Goal: Information Seeking & Learning: Find specific fact

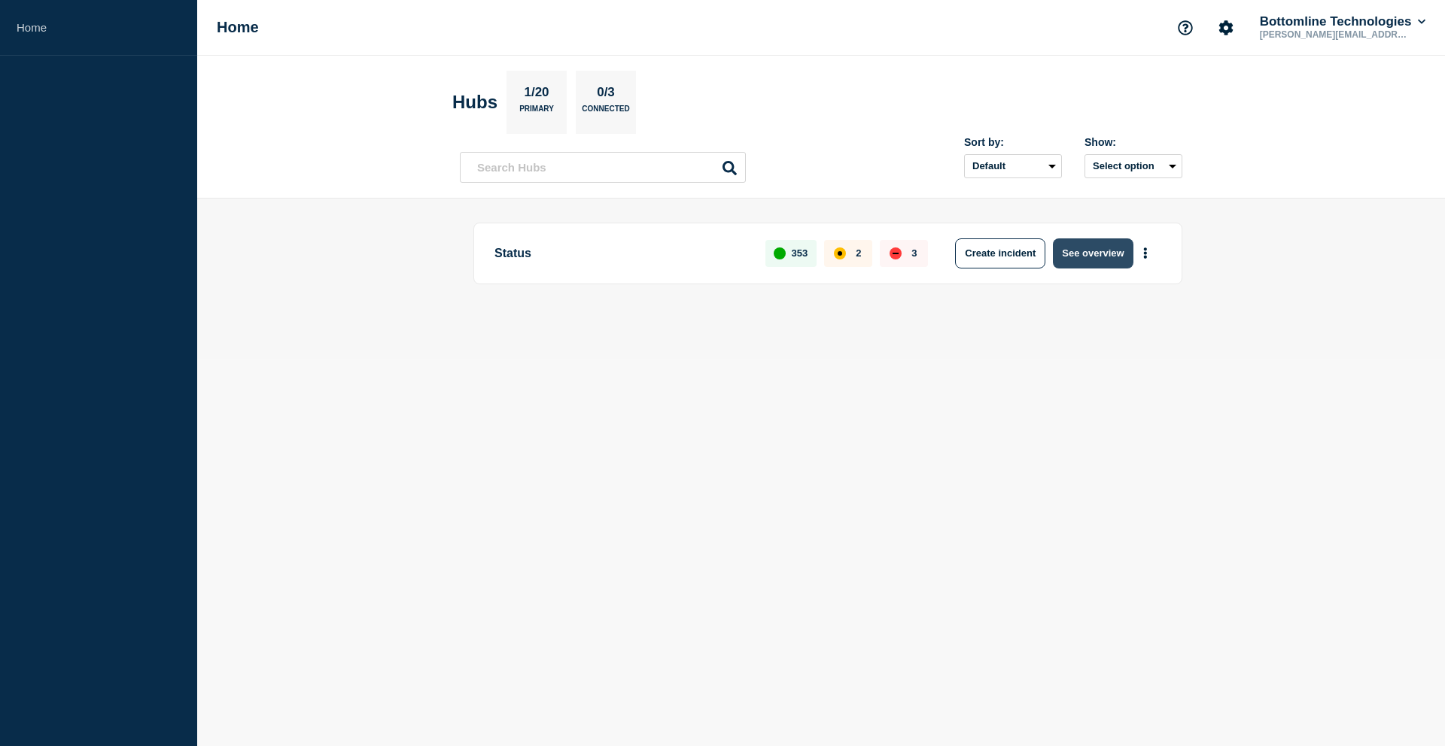
click at [1114, 259] on button "See overview" at bounding box center [1093, 254] width 80 height 30
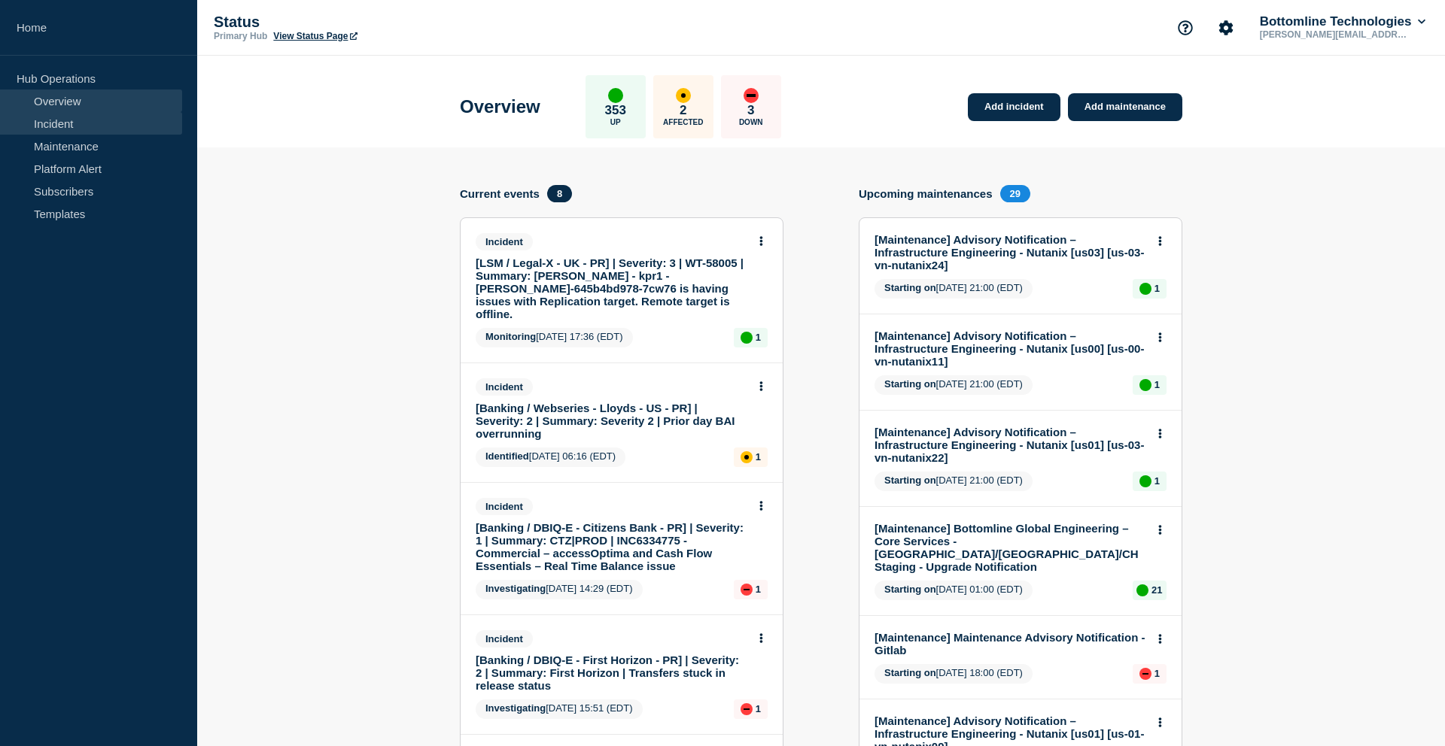
click at [82, 116] on link "Incident" at bounding box center [91, 123] width 182 height 23
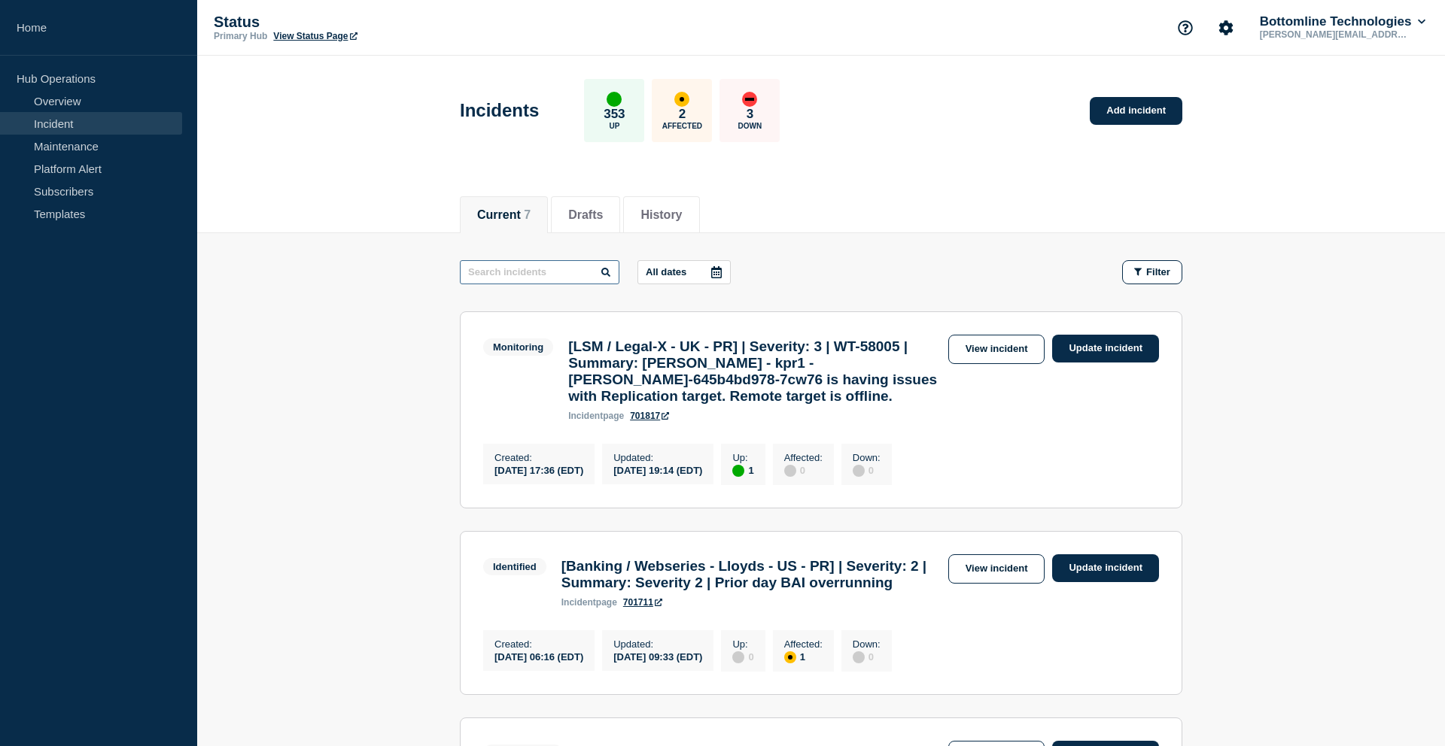
click at [542, 278] on input "text" at bounding box center [540, 272] width 160 height 24
paste input "[Status] - Emergency Maintenance – Patching of NonProd & PreProd Kubernetes Clu…"
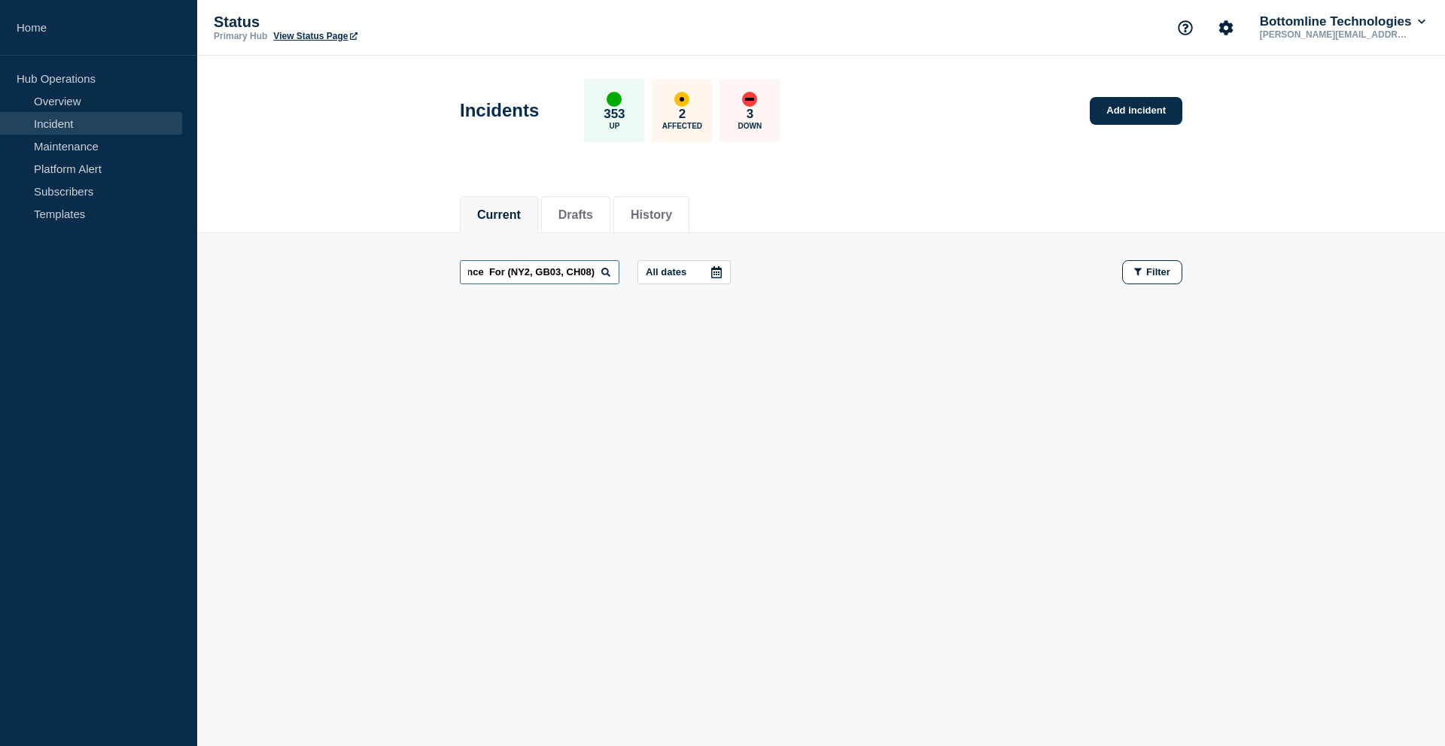
drag, startPoint x: 490, startPoint y: 273, endPoint x: 612, endPoint y: 273, distance: 122.6
click at [612, 273] on div "[Status] - Emergency Maintenance – Patching of NonProd & PreProd Kubernetes Clu…" at bounding box center [598, 272] width 277 height 24
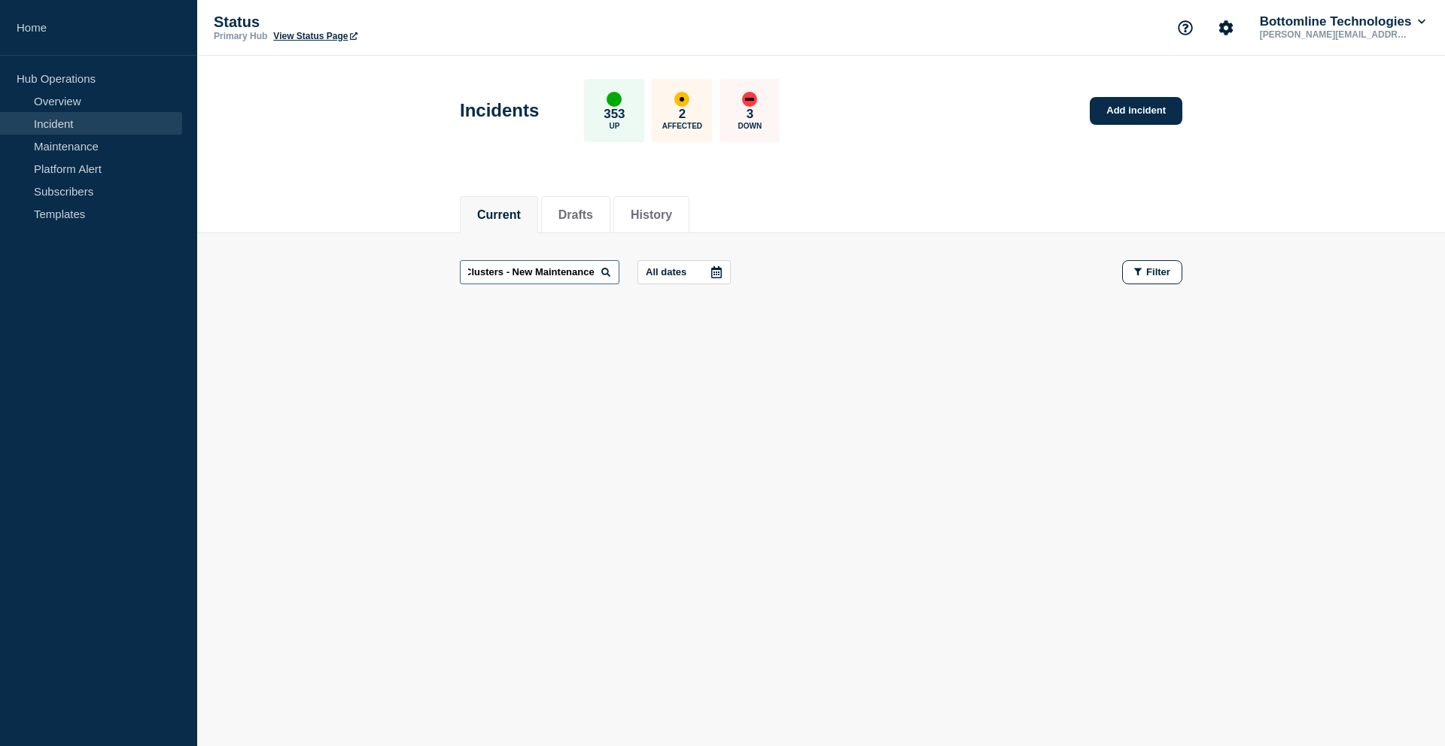
drag, startPoint x: 495, startPoint y: 274, endPoint x: 732, endPoint y: 275, distance: 237.0
click at [732, 276] on div "[Status] - Emergency Maintenance – Patching of NonProd & PreProd Kubernetes Clu…" at bounding box center [821, 272] width 722 height 24
type input "[Status] - Emergency Maintenance – Patching of NonProd & PreProd Kubernetes Clu…"
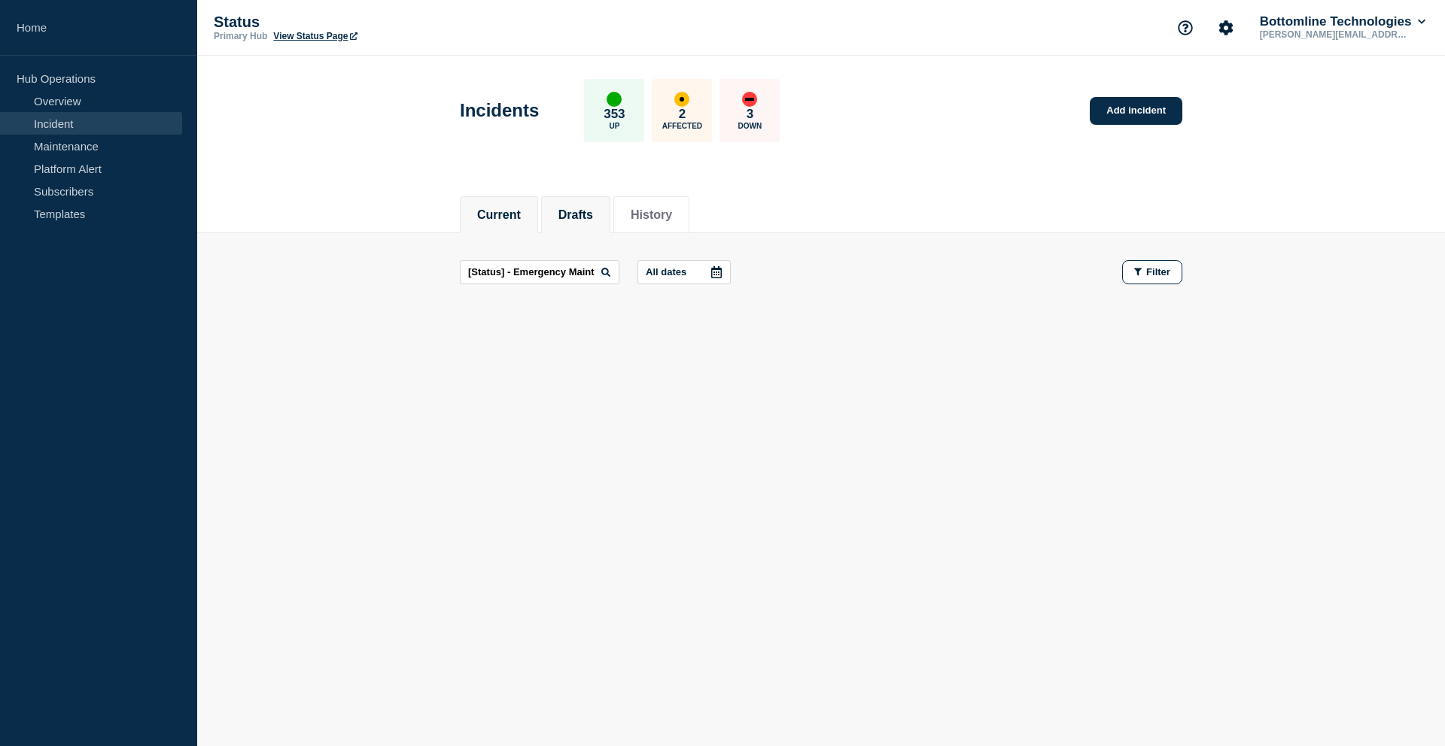
click at [588, 211] on button "Drafts" at bounding box center [575, 215] width 35 height 14
click at [524, 270] on input "text" at bounding box center [540, 272] width 160 height 24
click at [665, 211] on button "History" at bounding box center [660, 215] width 41 height 14
click at [540, 278] on input "text" at bounding box center [540, 272] width 160 height 24
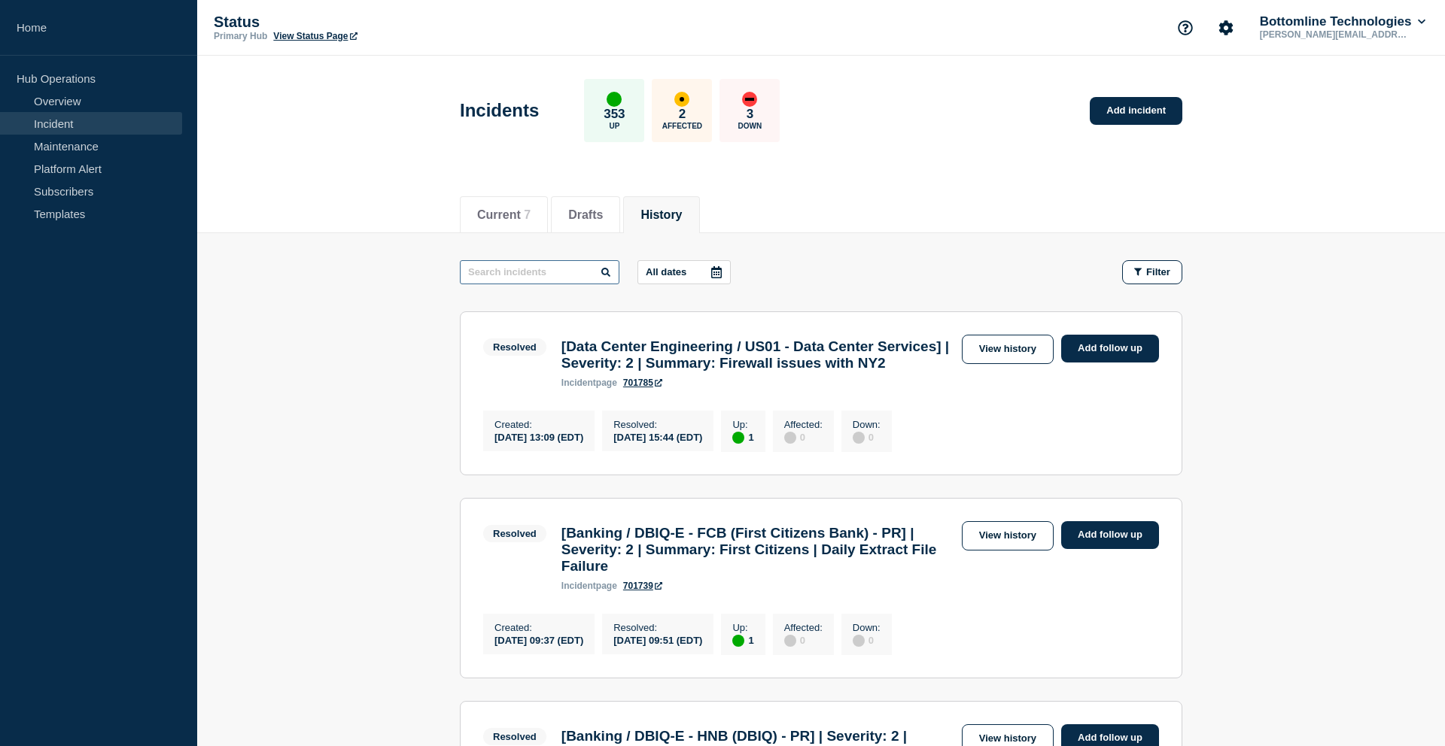
click at [540, 278] on input "text" at bounding box center [540, 272] width 160 height 24
paste input "[Status] - Emergency Maintenance – Patching of NonProd & PreProd Kubernetes Clu…"
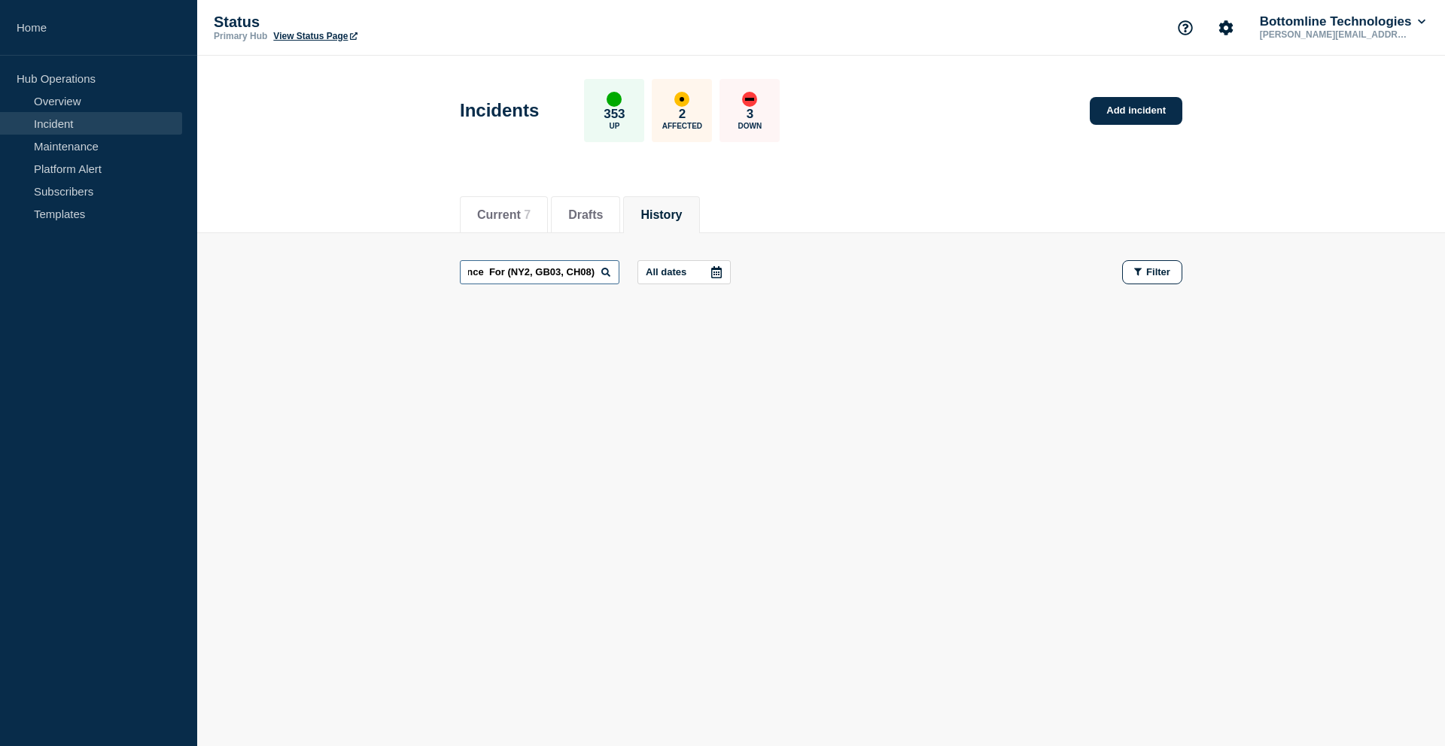
drag, startPoint x: 486, startPoint y: 269, endPoint x: 740, endPoint y: 310, distance: 257.5
click at [740, 310] on div "Current Drafts History Current 7 Drafts History [Status] - Emergency Maintenanc…" at bounding box center [820, 309] width 1247 height 256
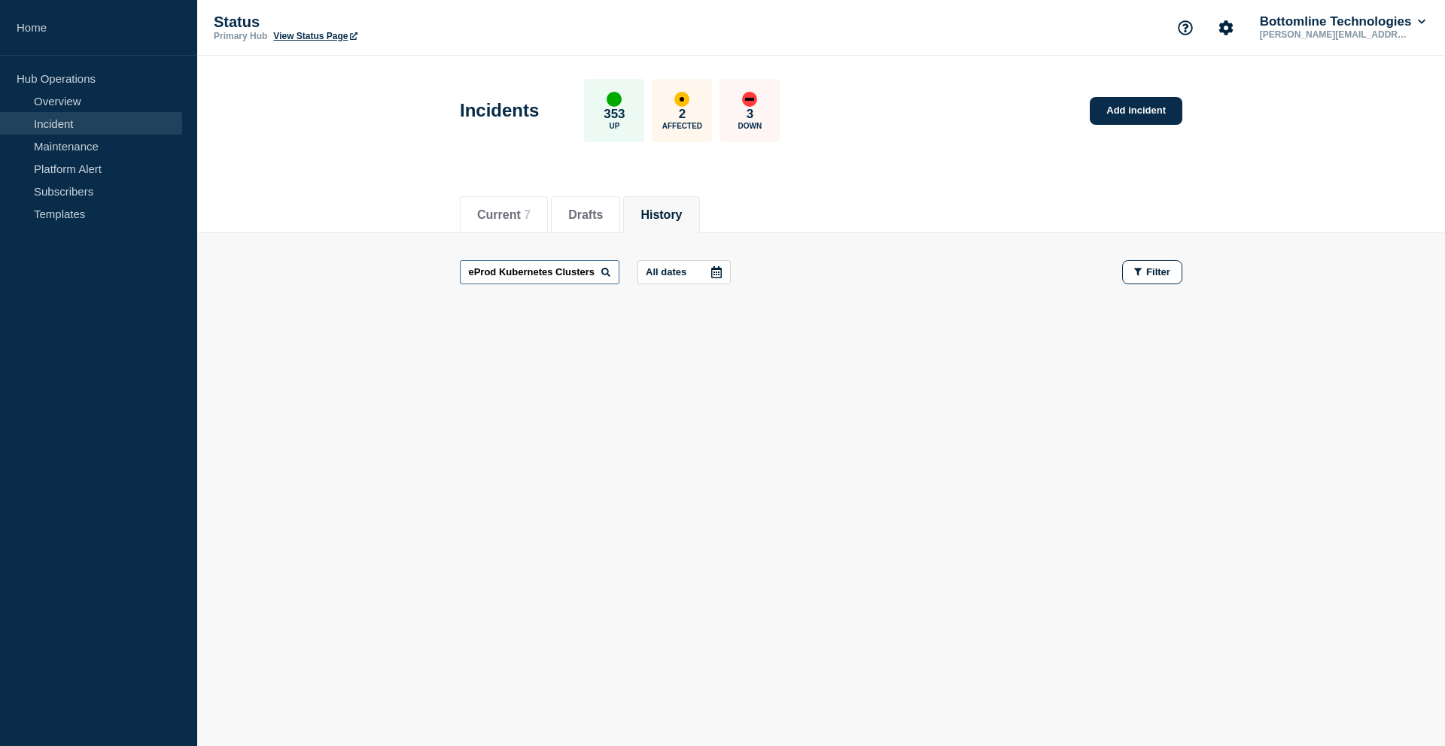
drag, startPoint x: 541, startPoint y: 266, endPoint x: 445, endPoint y: 260, distance: 96.5
click at [445, 260] on main "[Status] - Emergency Maintenance – Patching of NonProd & PreProd Kubernetes Clu…" at bounding box center [820, 272] width 1247 height 78
drag, startPoint x: 476, startPoint y: 276, endPoint x: 397, endPoint y: 275, distance: 78.3
click at [397, 275] on main "[Status] - Emergency Maintenance – Patching of NonProd & PreProd Kubernetes Clu…" at bounding box center [820, 272] width 1247 height 78
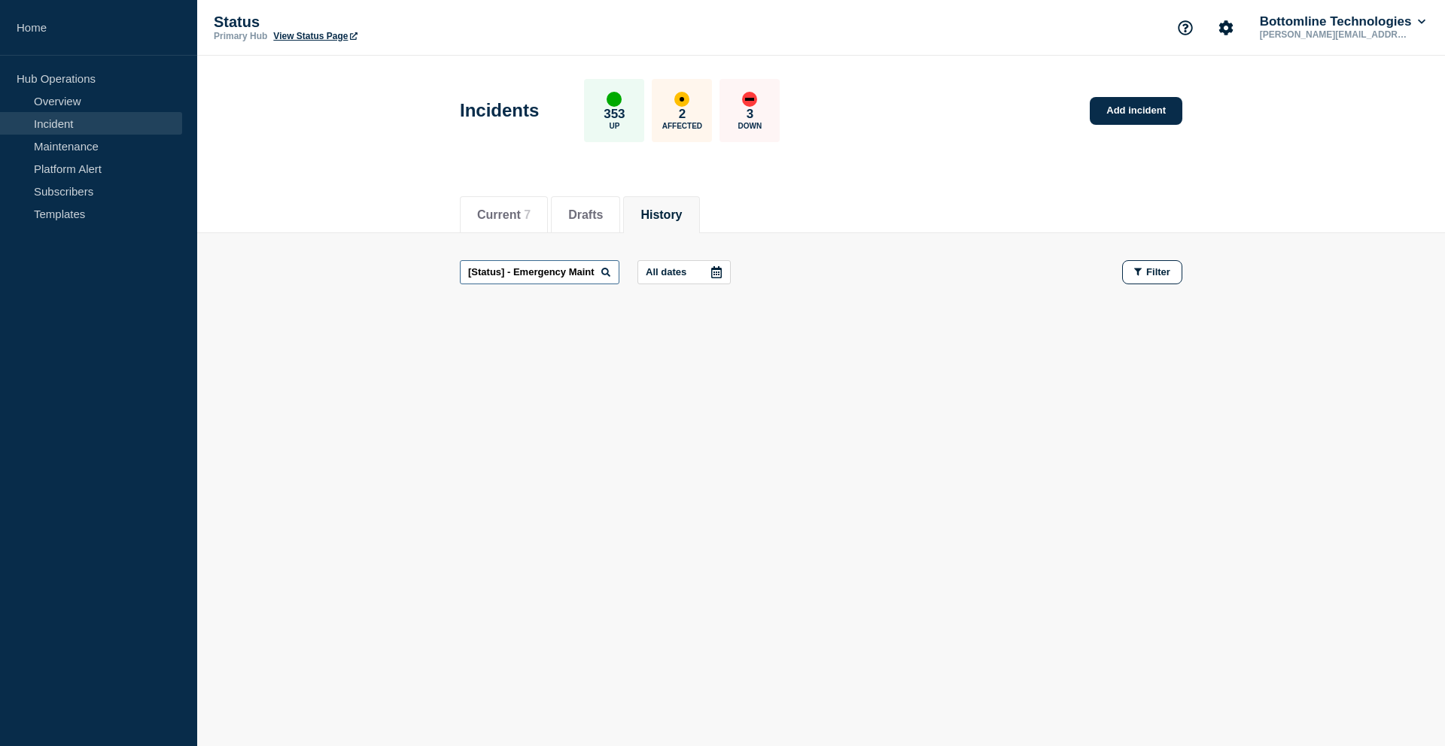
click at [518, 269] on input "[Status] - Emergency Maintenance – Patching of NonProd & PreProd Kubernetes Clu…" at bounding box center [540, 272] width 160 height 24
drag, startPoint x: 511, startPoint y: 273, endPoint x: 400, endPoint y: 270, distance: 111.4
click at [400, 270] on main "[Status] - Emergency Maintenance – Patching of NonProd & PreProd Kubernetes Clu…" at bounding box center [820, 272] width 1247 height 78
type input "Emergency Maintenance – Patching of NonProd & PreProd Kubernetes Clusters"
click at [568, 272] on input "Emergency Maintenance – Patching of NonProd & PreProd Kubernetes Clusters" at bounding box center [540, 272] width 160 height 24
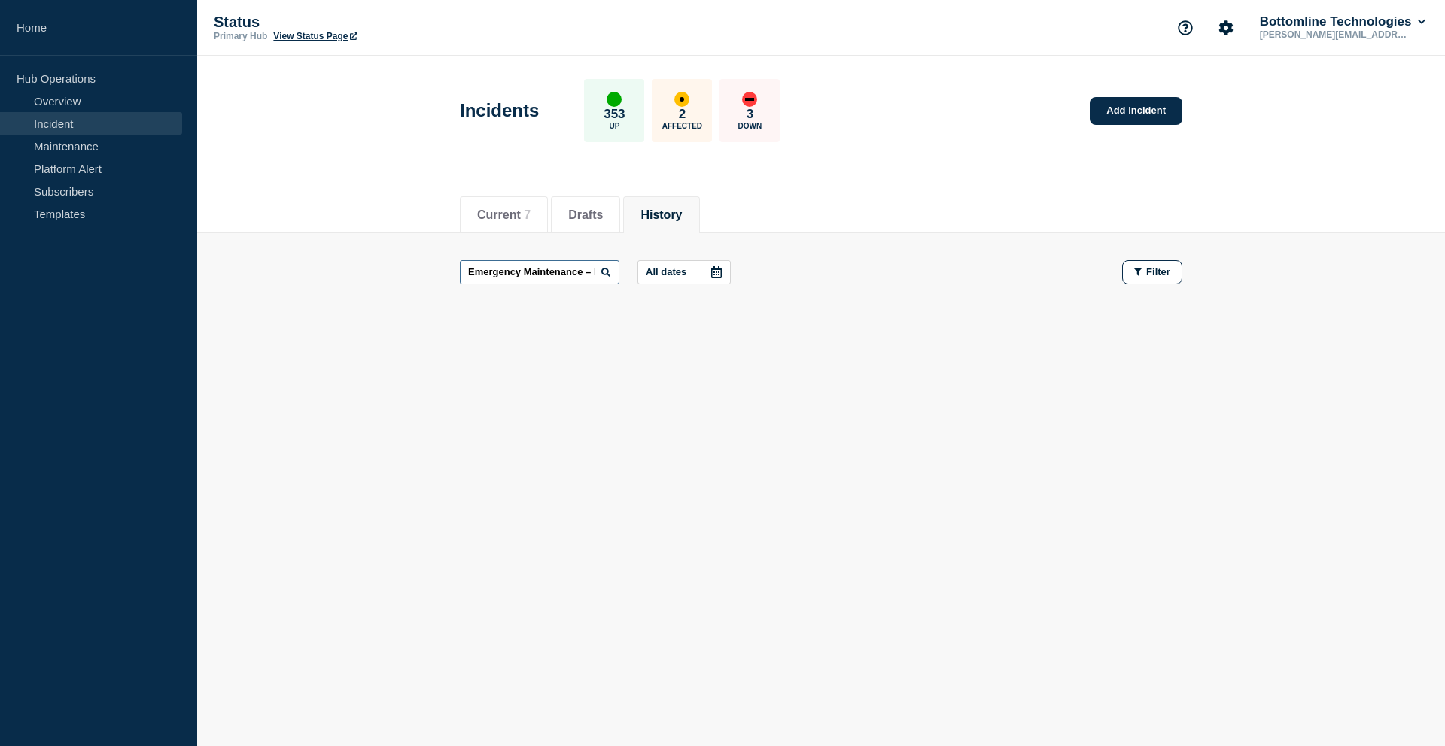
click at [568, 272] on input "Emergency Maintenance – Patching of NonProd & PreProd Kubernetes Clusters" at bounding box center [540, 272] width 160 height 24
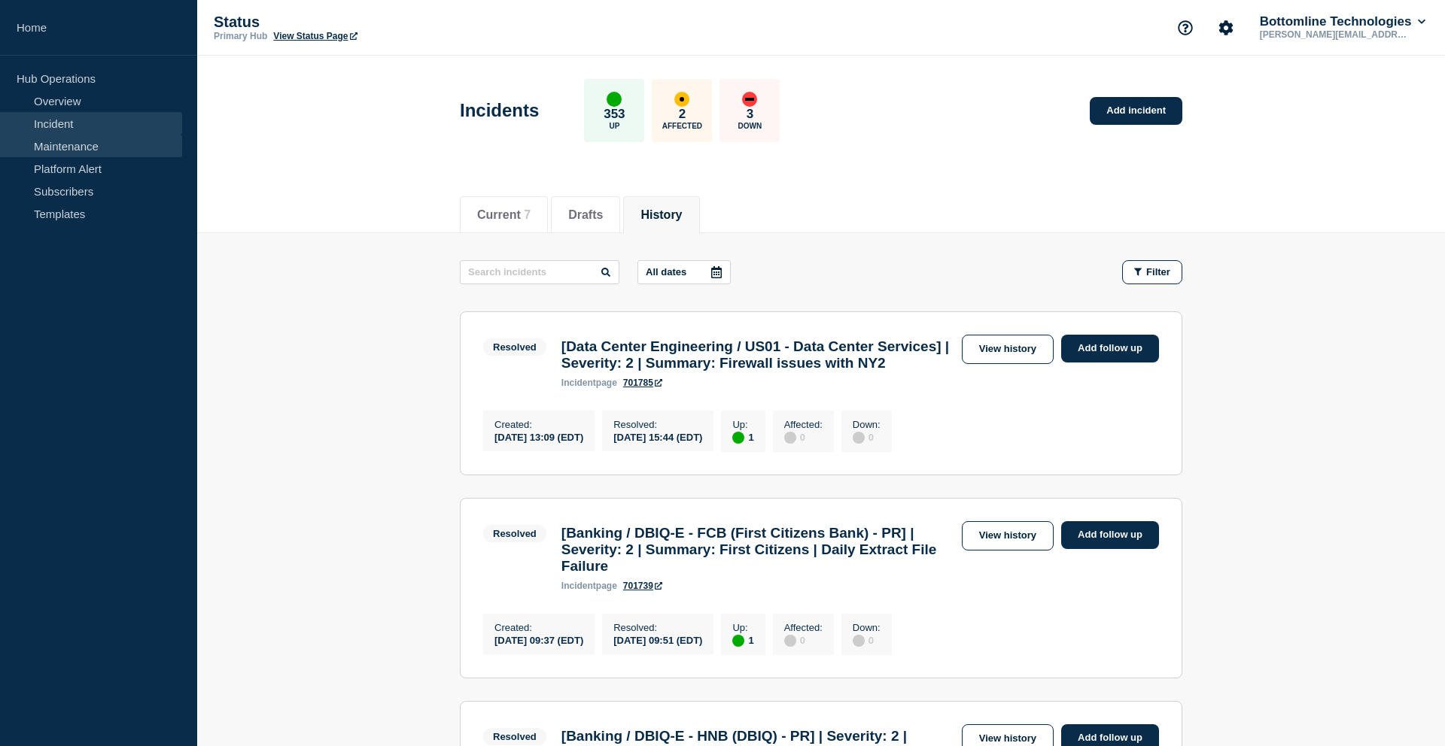
click at [60, 145] on link "Maintenance" at bounding box center [91, 146] width 182 height 23
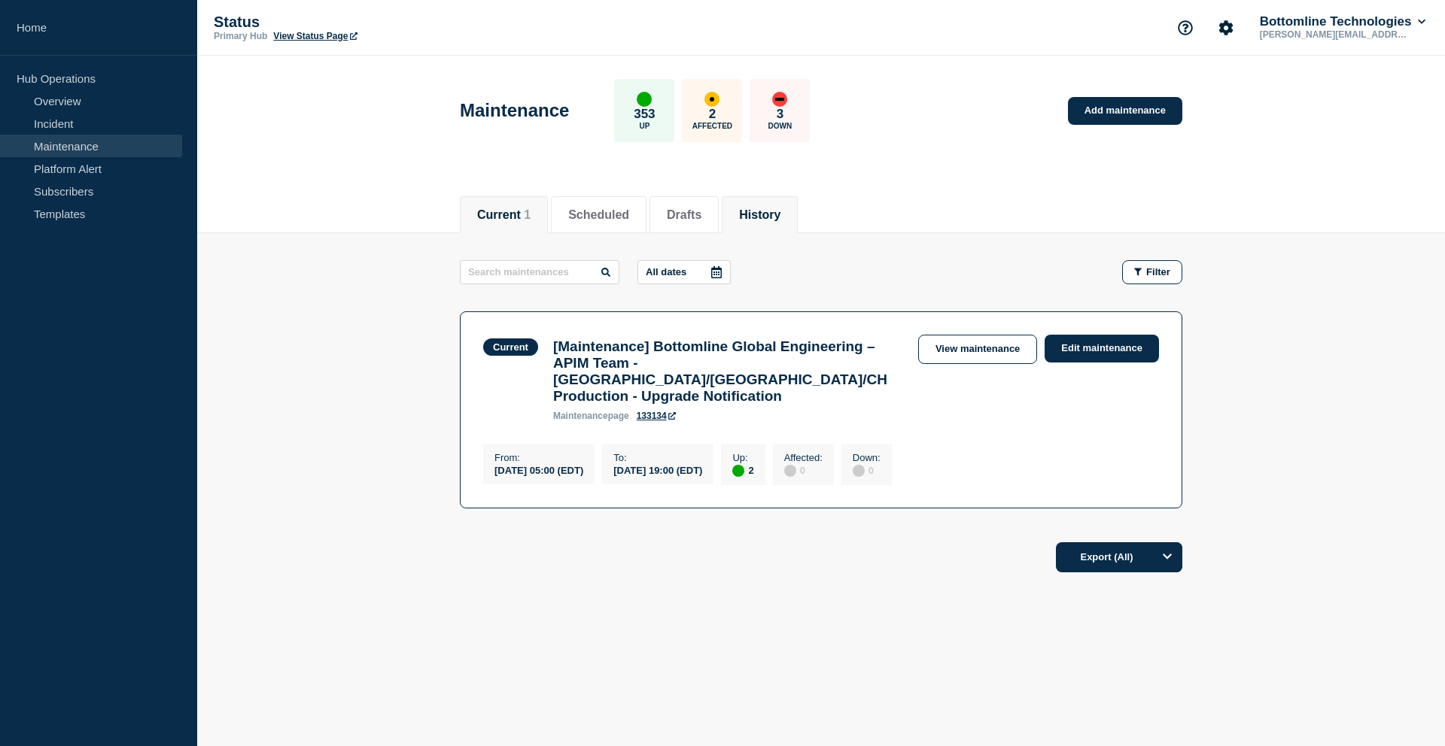
click at [753, 221] on li "History" at bounding box center [760, 214] width 76 height 37
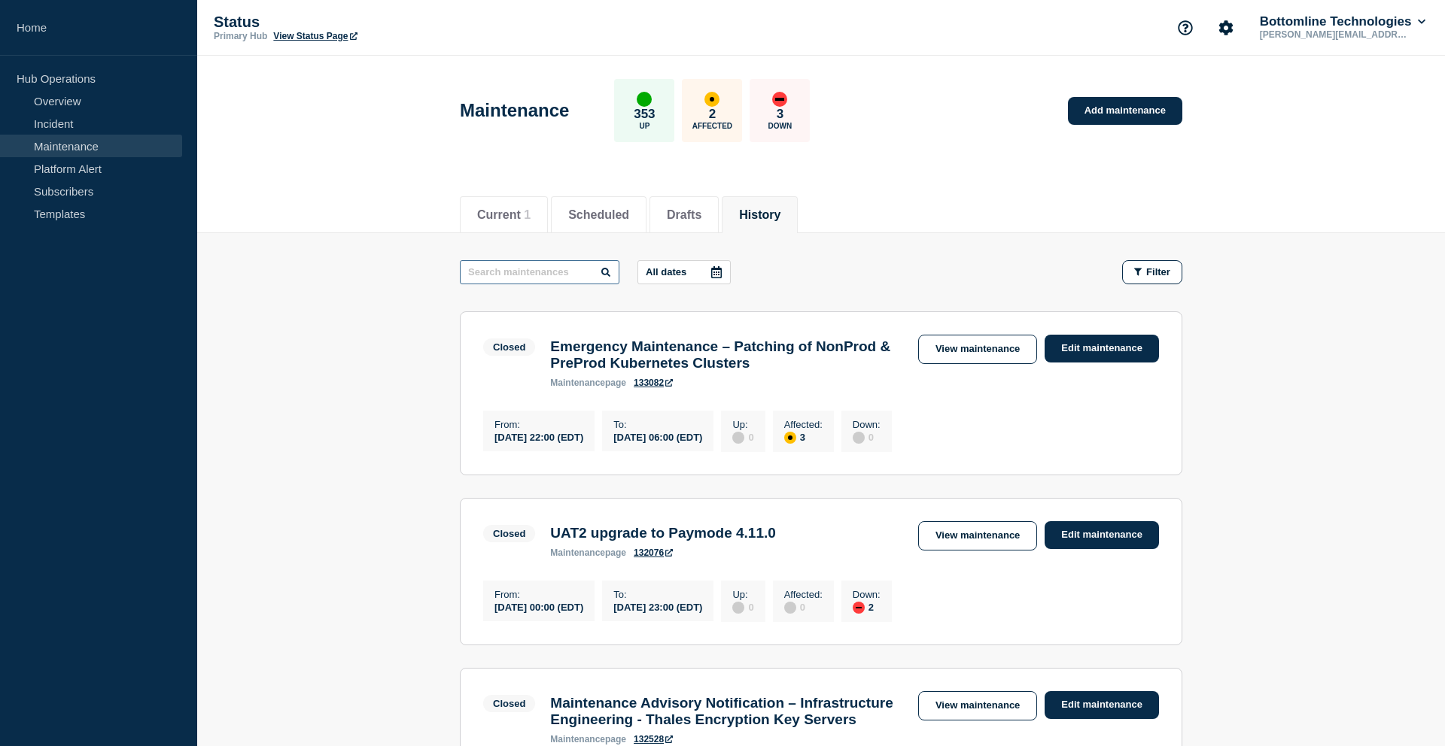
click at [549, 276] on input "text" at bounding box center [540, 272] width 160 height 24
paste input "[Status] - Emergency Maintenance – Patching of NonProd & PreProd Kubernetes Clu…"
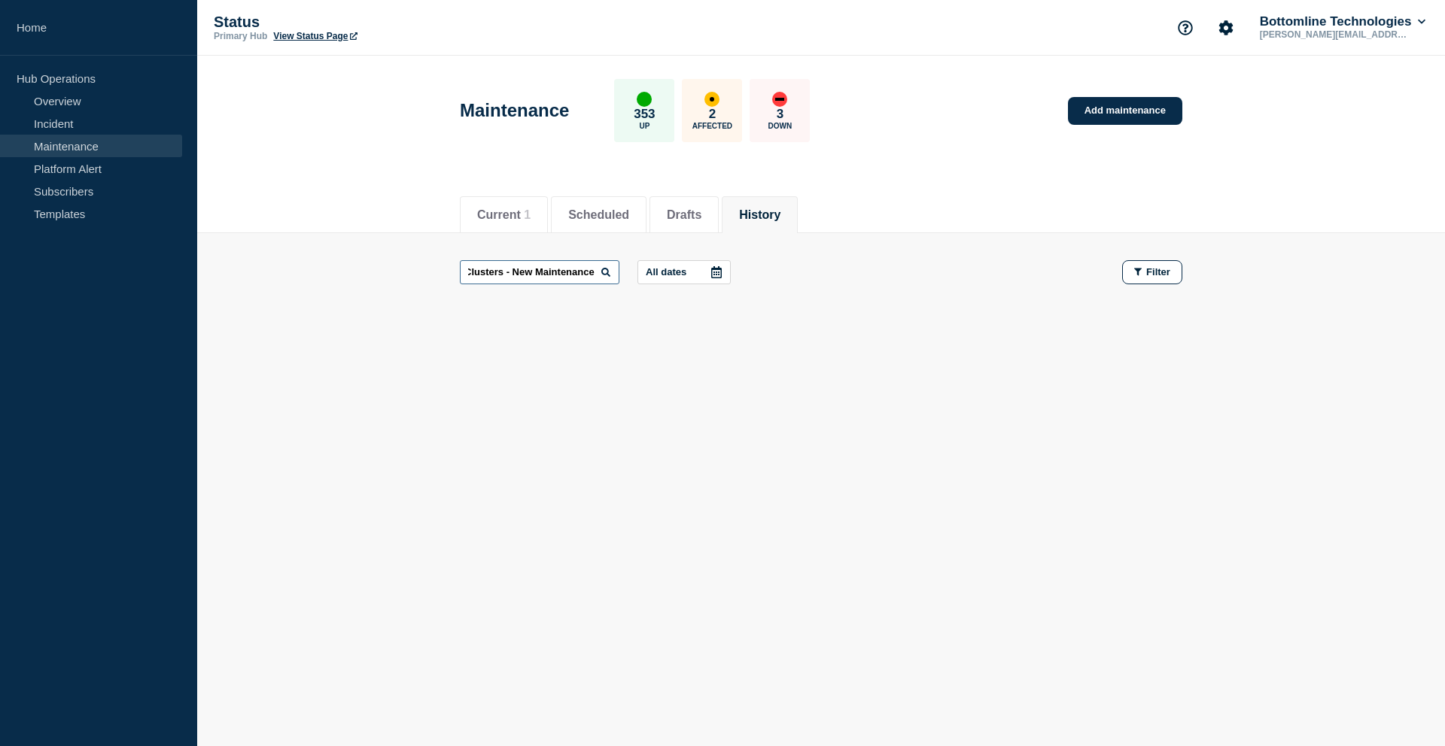
scroll to position [0, 392]
drag, startPoint x: 485, startPoint y: 272, endPoint x: 378, endPoint y: 271, distance: 106.1
click at [378, 271] on main "[Status] - Emergency Maintenance – Patching of NonProd & PreProd Kubernetes Clu…" at bounding box center [820, 272] width 1247 height 78
click at [501, 274] on input "[Status] - Emergency Maintenance – Patching of NonProd & PreProd Kubernetes Clu…" at bounding box center [540, 272] width 160 height 24
drag, startPoint x: 509, startPoint y: 274, endPoint x: 358, endPoint y: 274, distance: 151.2
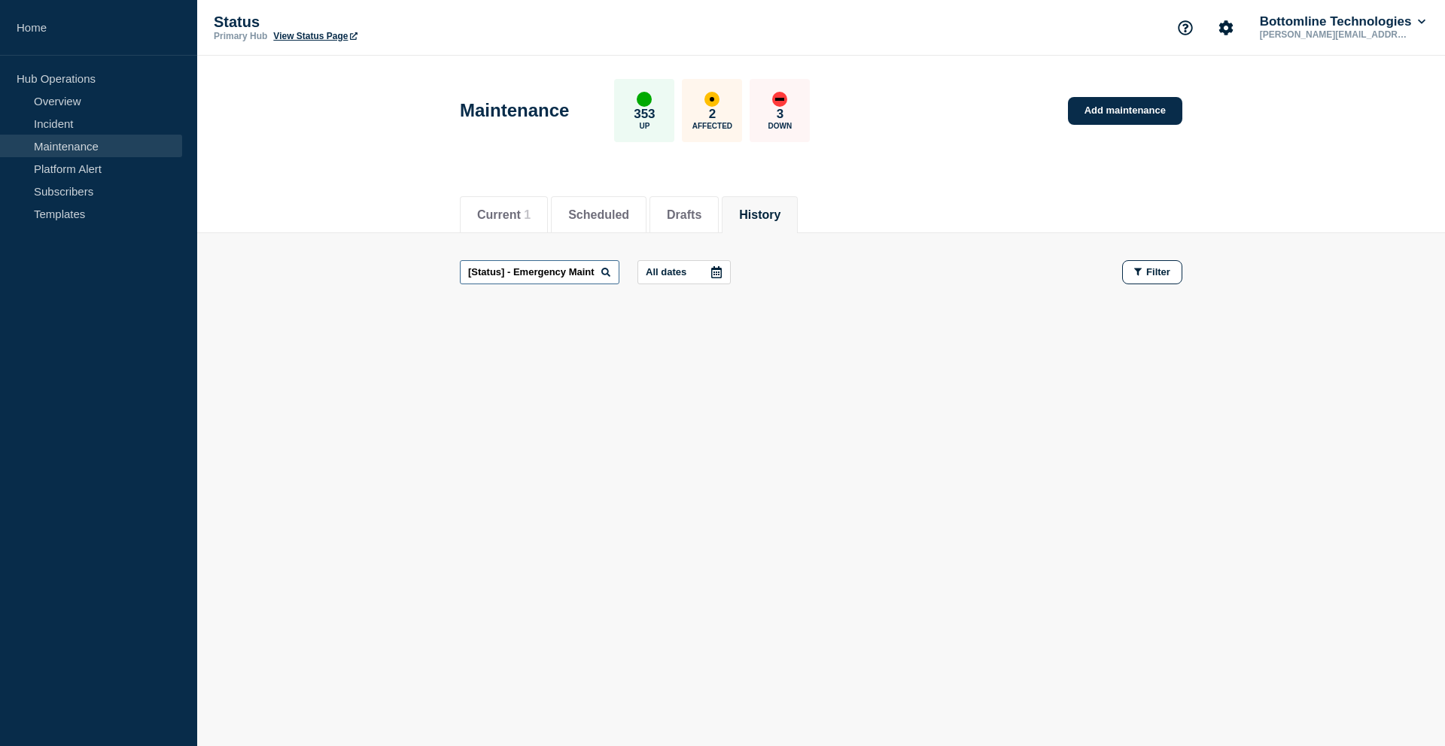
click at [358, 274] on main "[Status] - Emergency Maintenance – Patching of NonProd & PreProd Kubernetes Clu…" at bounding box center [820, 272] width 1247 height 78
type input "Emergency Maintenance – Patching of NonProd & PreProd Kubernetes Clusters - New…"
click at [576, 276] on input "Emergency Maintenance – Patching of NonProd & PreProd Kubernetes Clusters - New…" at bounding box center [540, 272] width 160 height 24
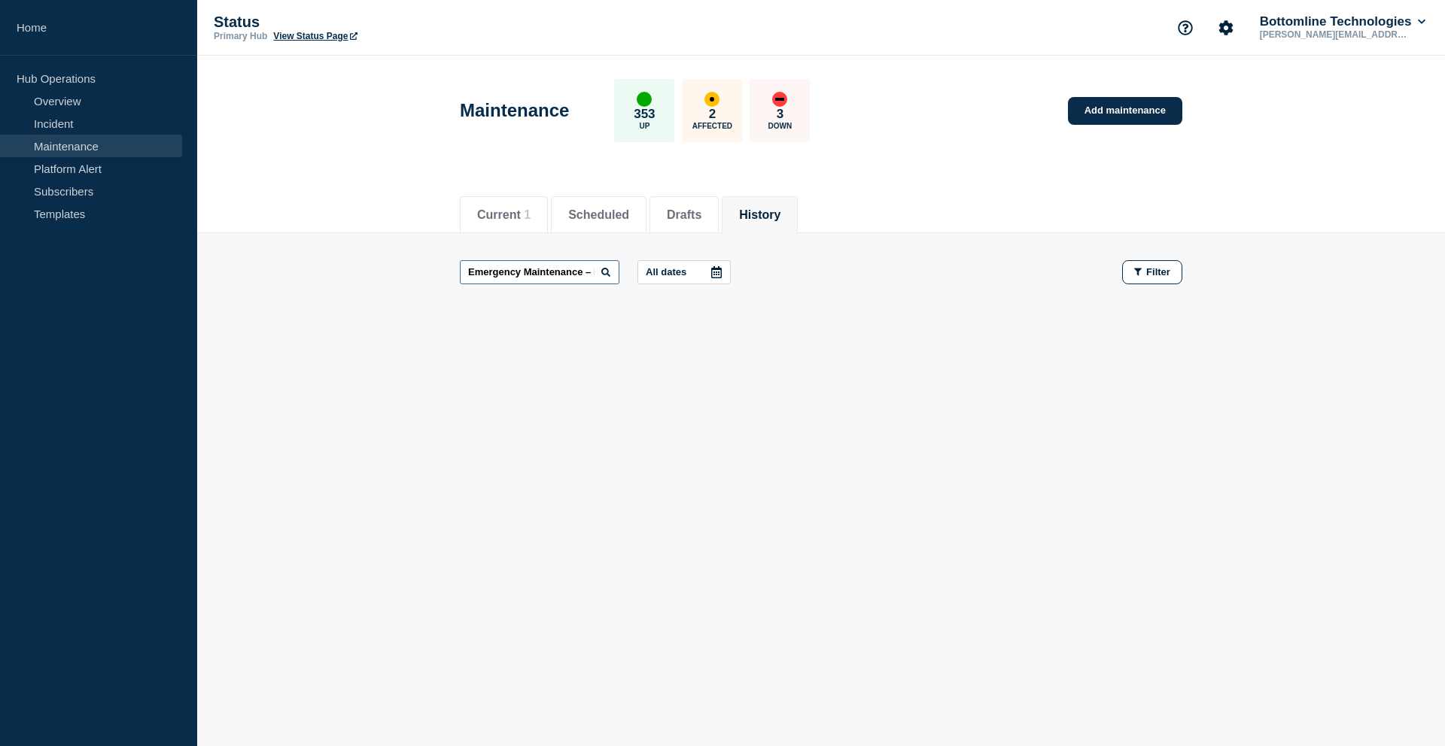
click at [576, 276] on input "Emergency Maintenance – Patching of NonProd & PreProd Kubernetes Clusters - New…" at bounding box center [540, 272] width 160 height 24
click at [576, 276] on input "text" at bounding box center [540, 272] width 160 height 24
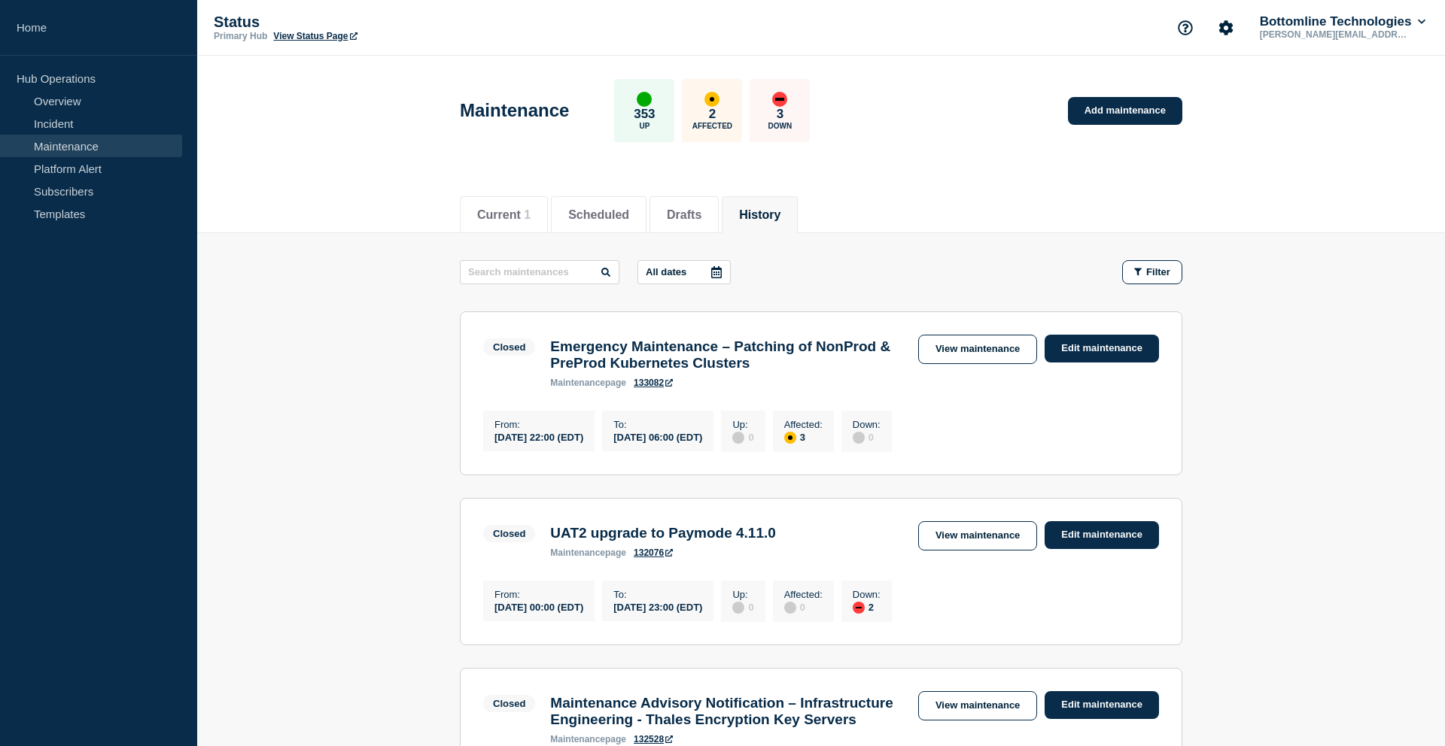
click at [846, 269] on div "All dates Filter" at bounding box center [821, 272] width 722 height 24
click at [984, 363] on div "Closed Emergency Maintenance – Patching of NonProd & PreProd Kubernetes Cluster…" at bounding box center [821, 361] width 676 height 53
click at [984, 361] on link "View maintenance" at bounding box center [977, 349] width 119 height 29
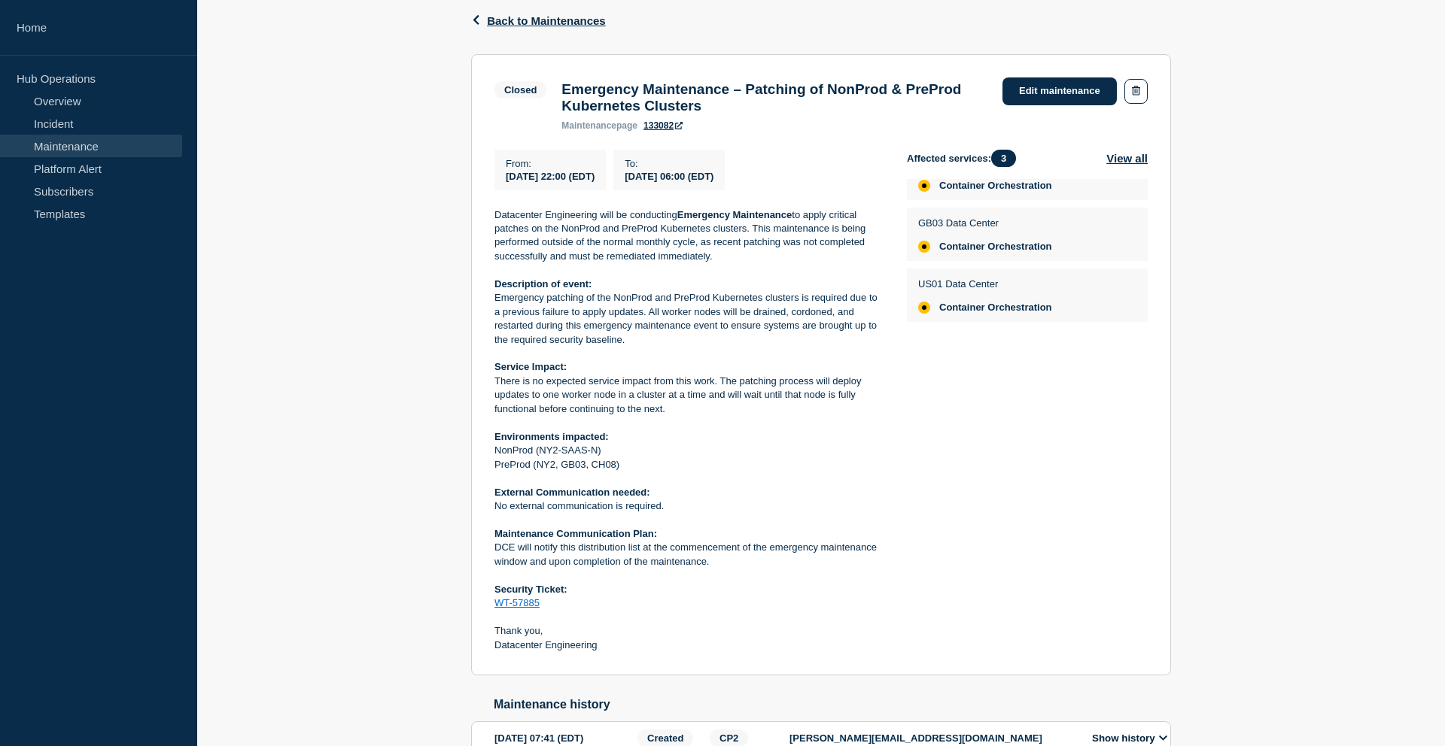
scroll to position [262, 0]
